Goal: Task Accomplishment & Management: Use online tool/utility

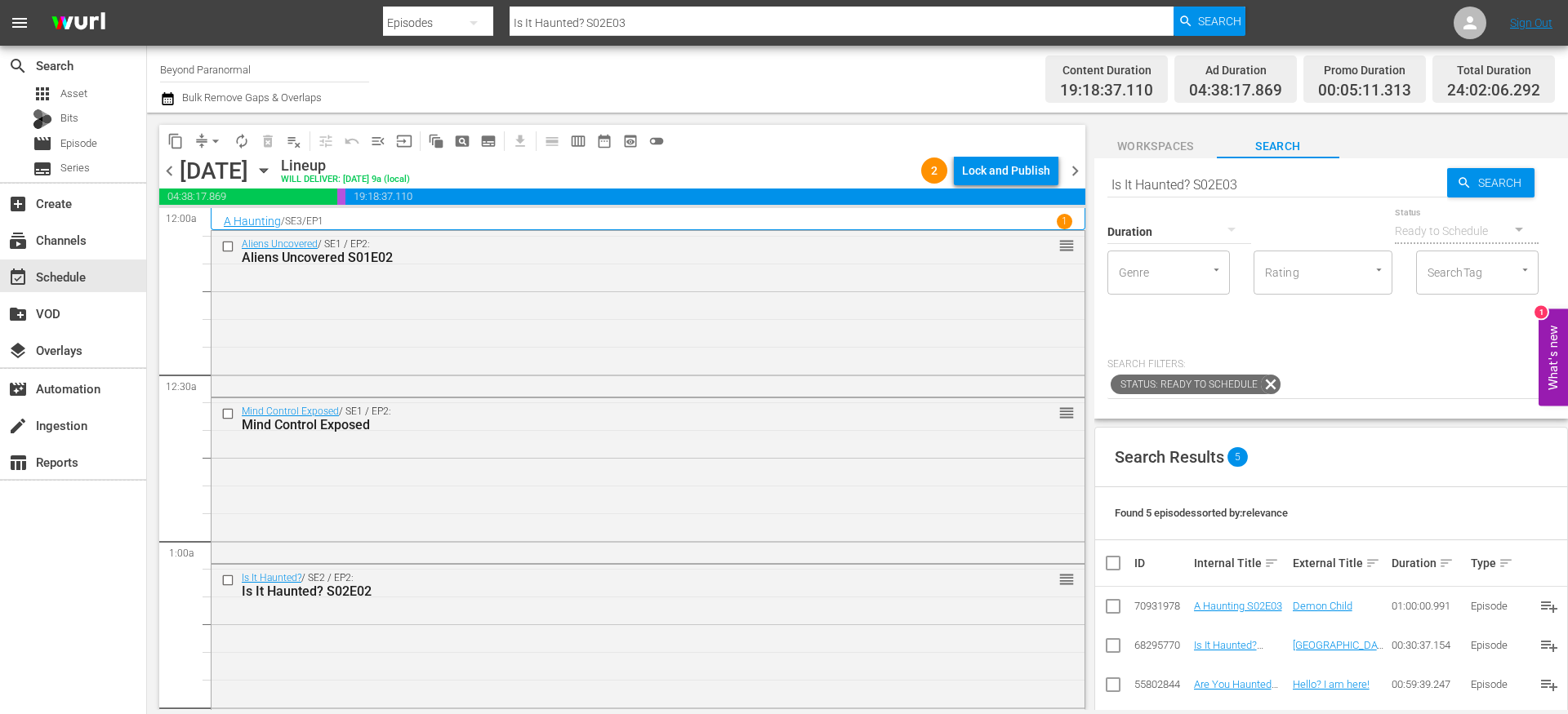
click at [1077, 173] on span "chevron_right" at bounding box center [1075, 171] width 20 height 20
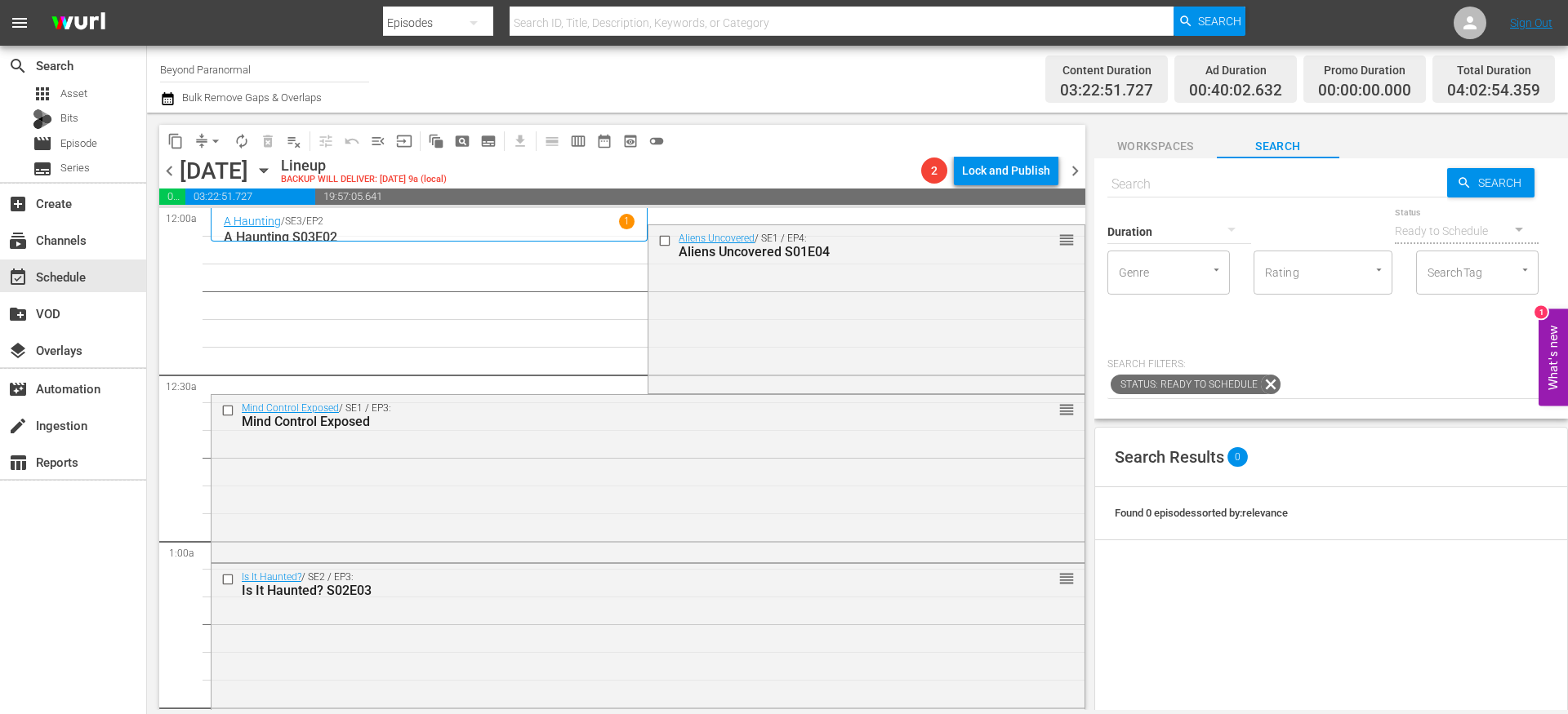
click at [172, 180] on span "chevron_left" at bounding box center [169, 171] width 20 height 20
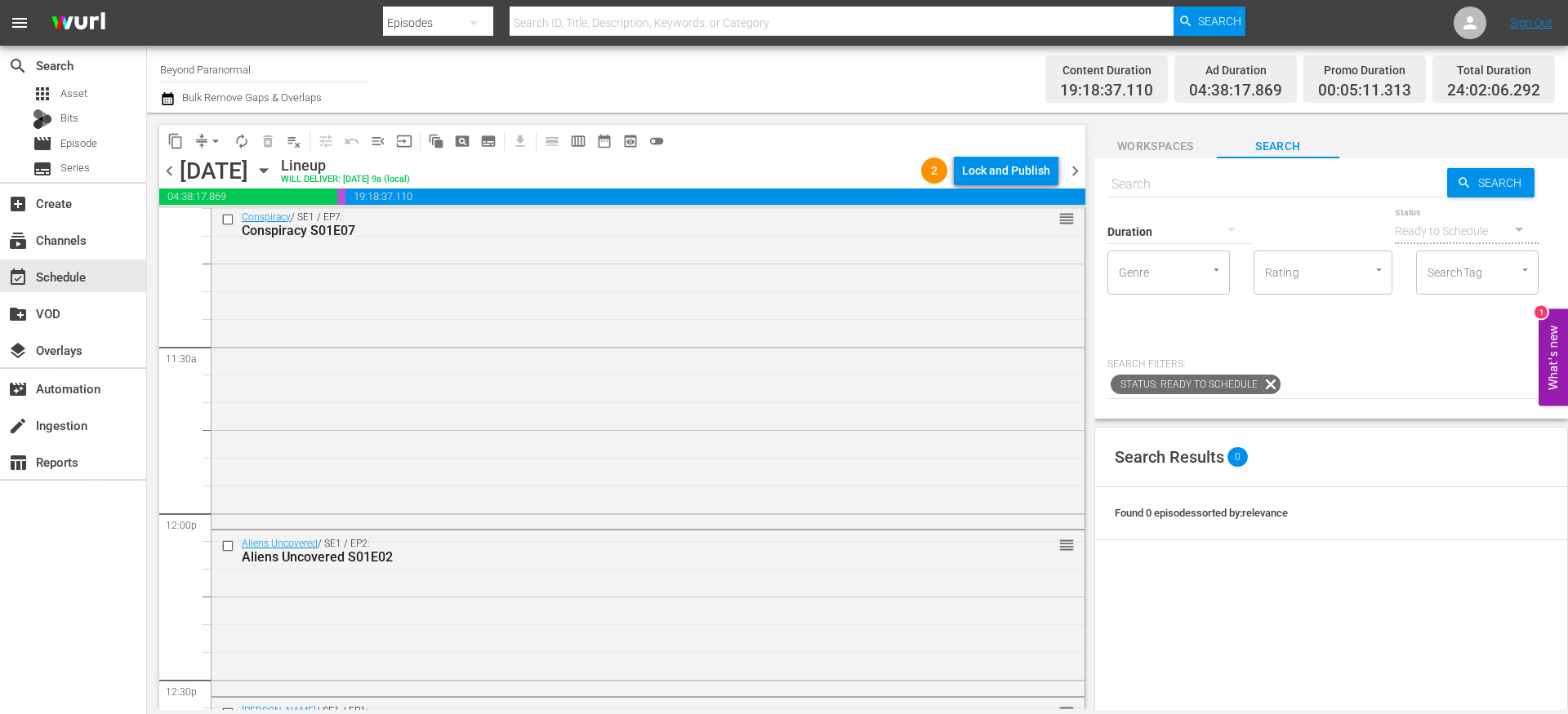
scroll to position [7525, 0]
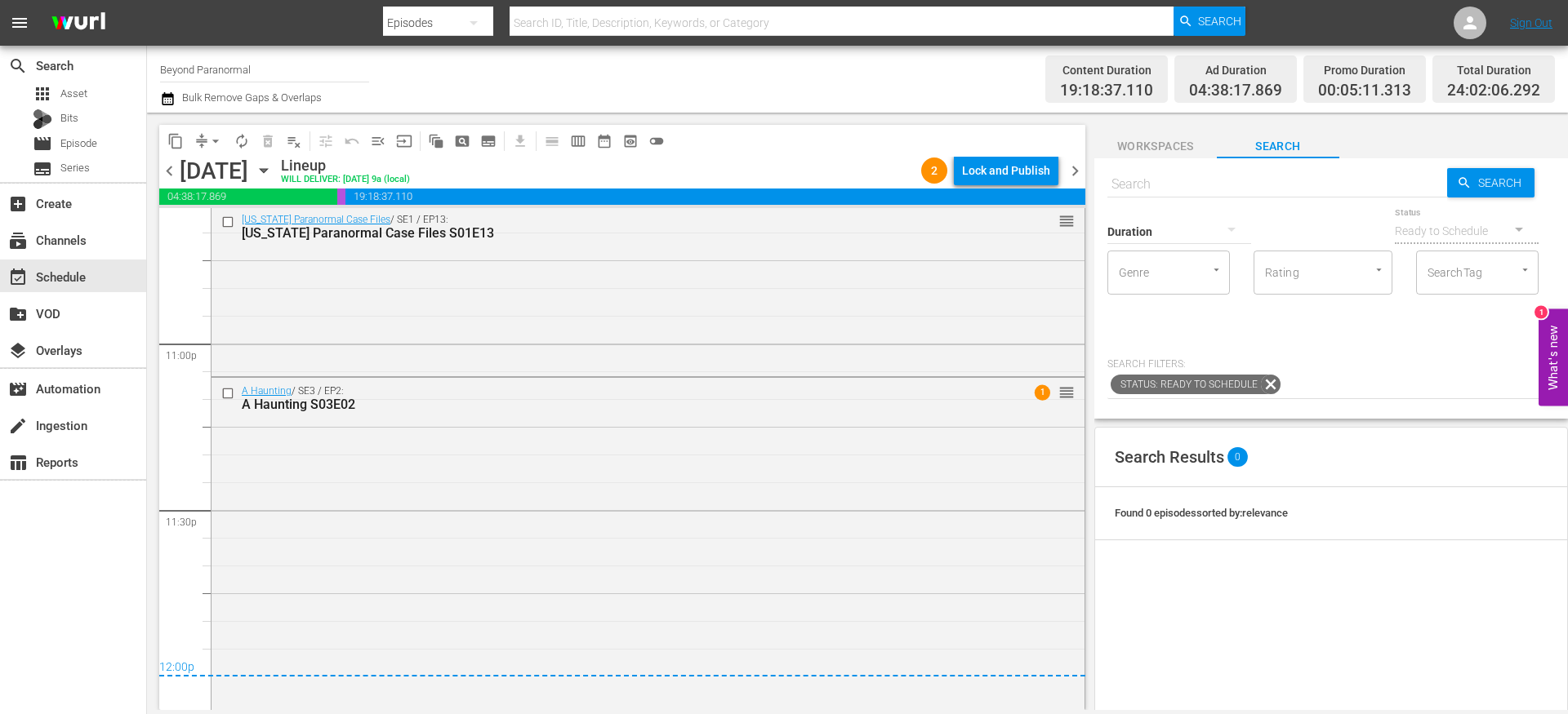
click at [1025, 151] on div "content_copy compress arrow_drop_down autorenew_outlined delete_forever_outline…" at bounding box center [622, 140] width 926 height 32
click at [1001, 165] on div "Lock and Publish" at bounding box center [1006, 171] width 88 height 29
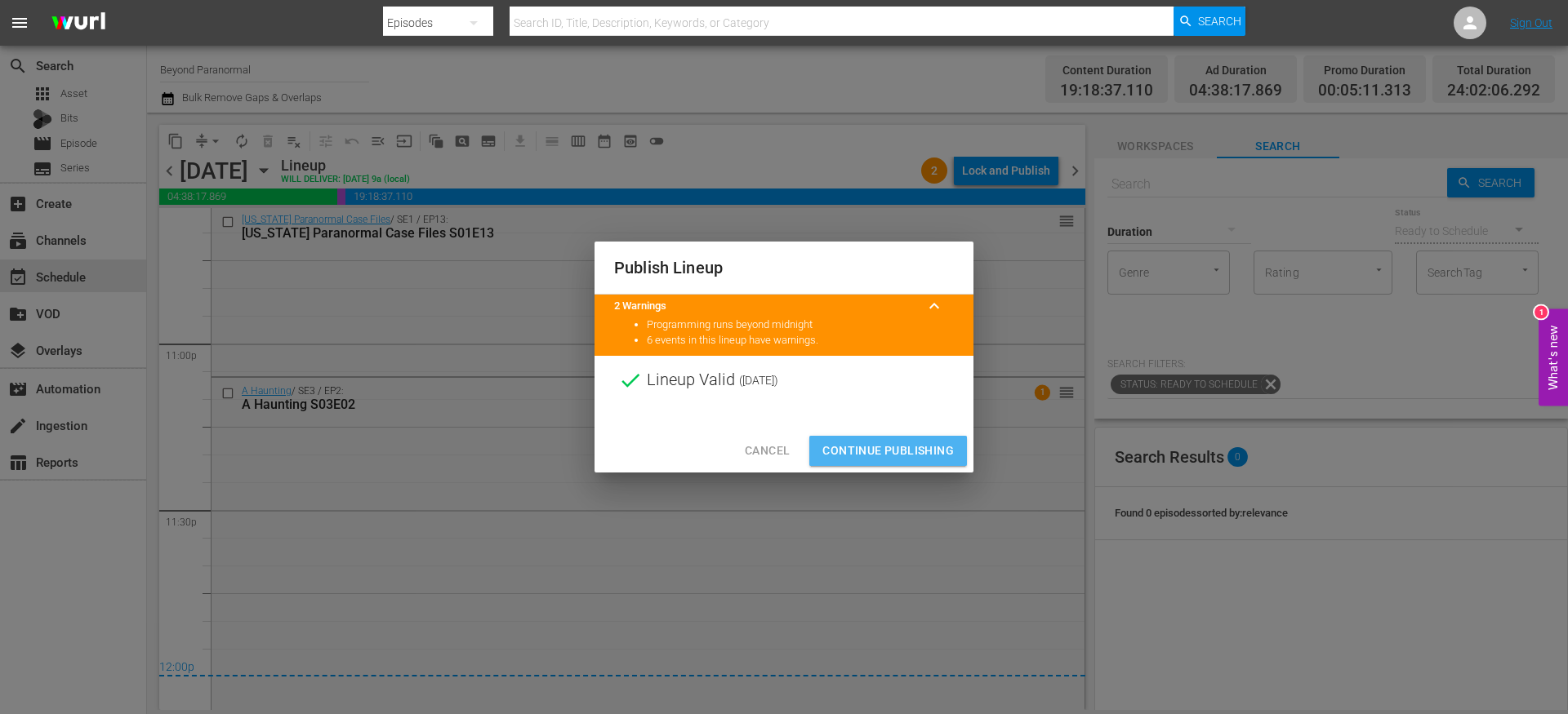
click at [867, 463] on button "Continue Publishing" at bounding box center [889, 451] width 158 height 30
